Goal: Transaction & Acquisition: Book appointment/travel/reservation

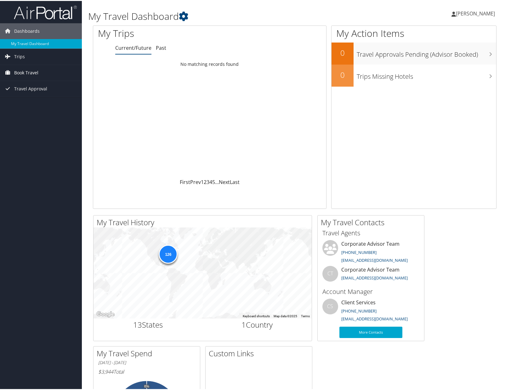
click at [27, 72] on span "Book Travel" at bounding box center [26, 72] width 24 height 16
click at [32, 103] on link "Book/Manage Online Trips" at bounding box center [41, 102] width 82 height 9
click at [23, 71] on span "Book Travel" at bounding box center [26, 72] width 24 height 16
click at [23, 102] on link "Book/Manage Online Trips" at bounding box center [41, 102] width 82 height 9
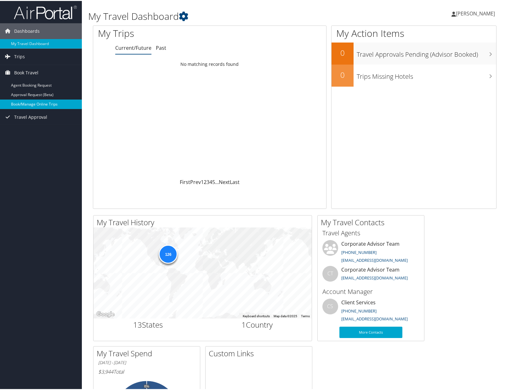
click at [34, 105] on link "Book/Manage Online Trips" at bounding box center [41, 102] width 82 height 9
